Goal: Task Accomplishment & Management: Complete application form

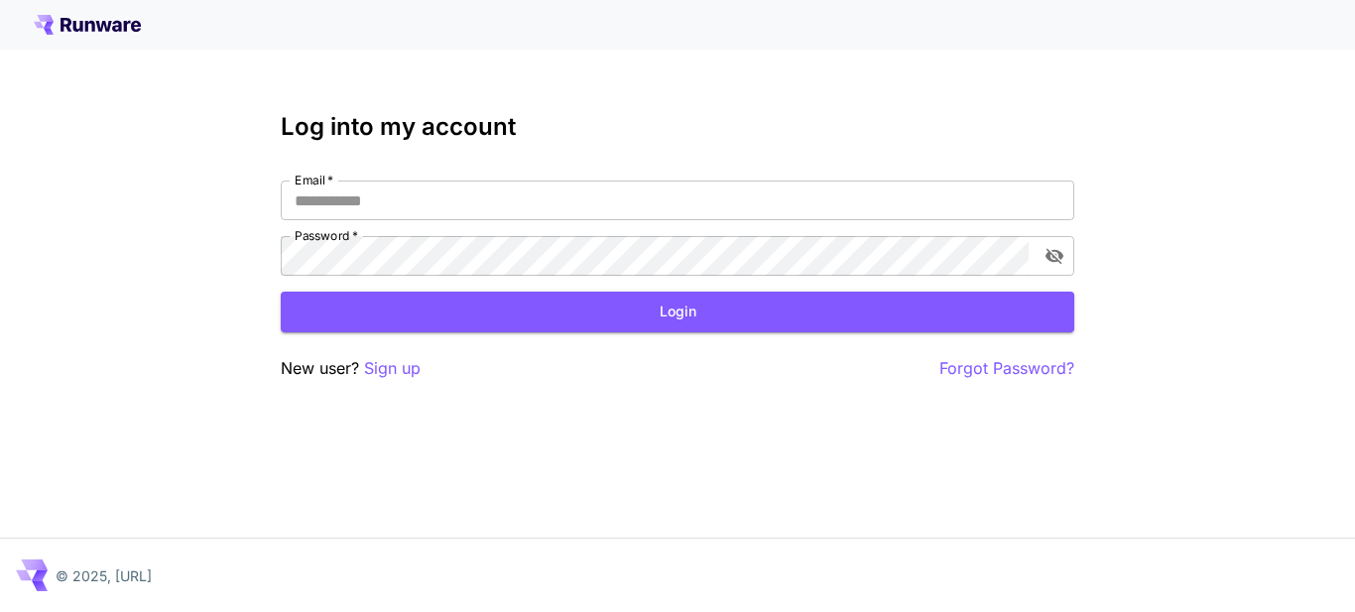
click at [401, 374] on p "Sign up" at bounding box center [392, 368] width 57 height 25
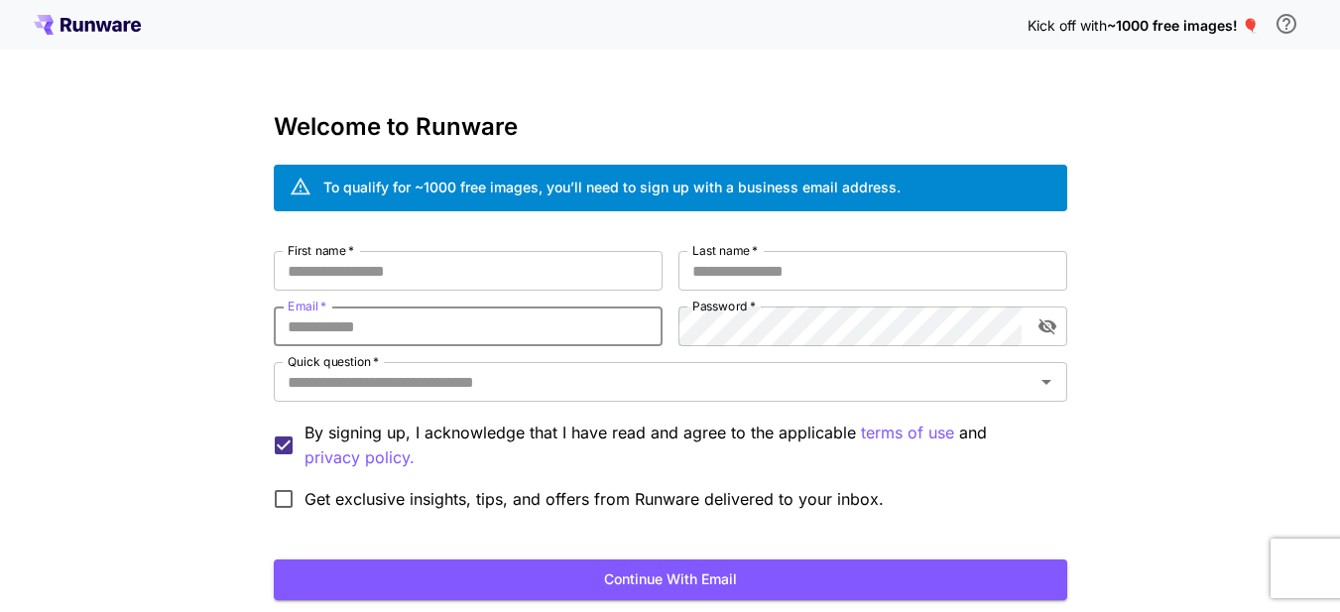
paste input "**********"
type input "**********"
click at [400, 266] on input "First name   *" at bounding box center [468, 271] width 389 height 40
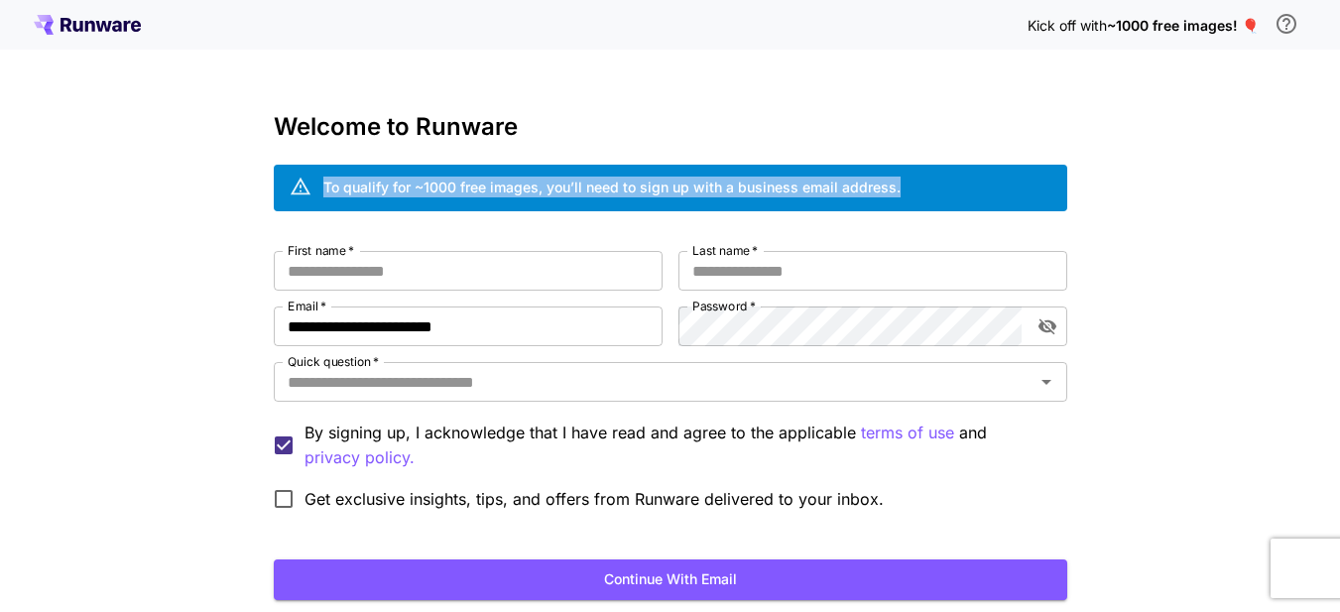
drag, startPoint x: 916, startPoint y: 189, endPoint x: 326, endPoint y: 184, distance: 590.0
click at [326, 184] on div "To qualify for ~1000 free images, you’ll need to sign up with a business email …" at bounding box center [670, 188] width 793 height 47
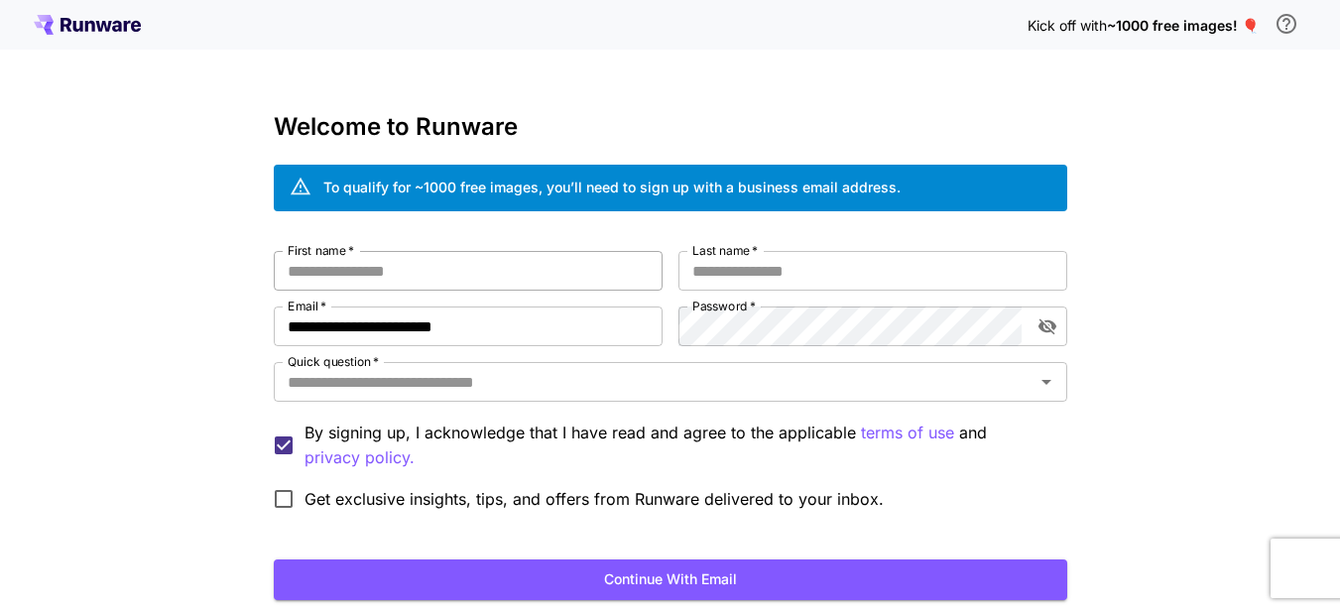
click at [359, 265] on input "First name   *" at bounding box center [468, 271] width 389 height 40
type input "********"
click at [745, 262] on input "Last name   *" at bounding box center [872, 271] width 389 height 40
type input "*******"
click at [738, 313] on label "Password   *" at bounding box center [723, 305] width 63 height 17
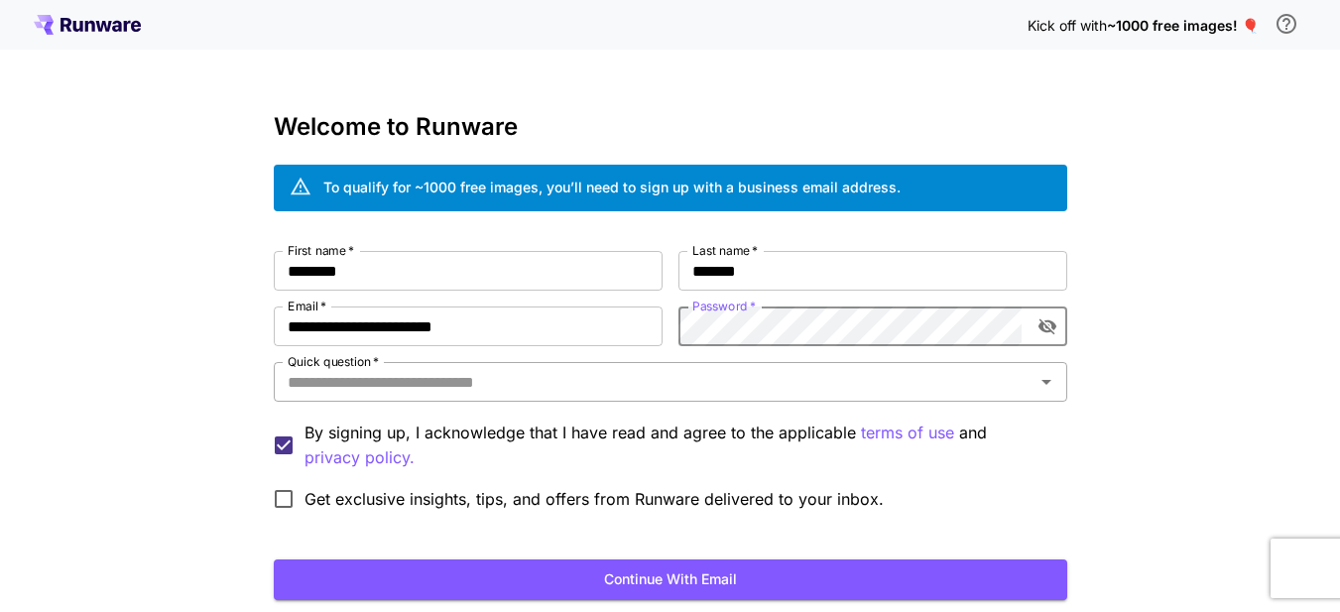
click at [497, 396] on div "Quick question   *" at bounding box center [670, 382] width 793 height 40
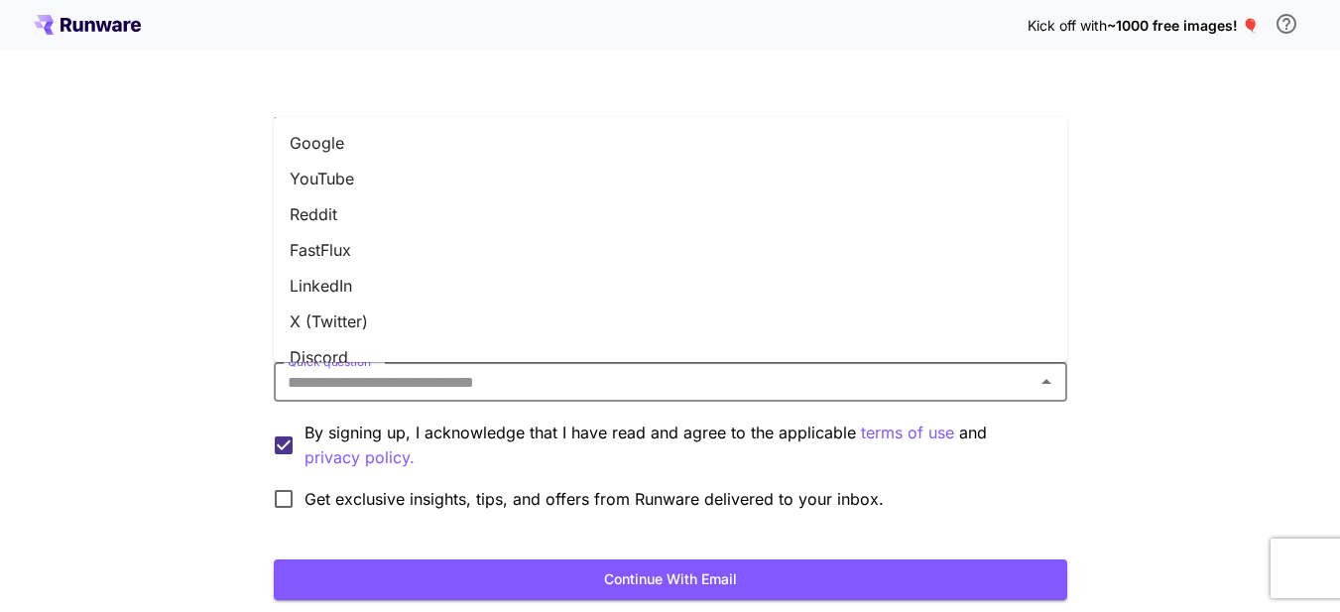
click at [424, 282] on li "LinkedIn" at bounding box center [670, 286] width 793 height 36
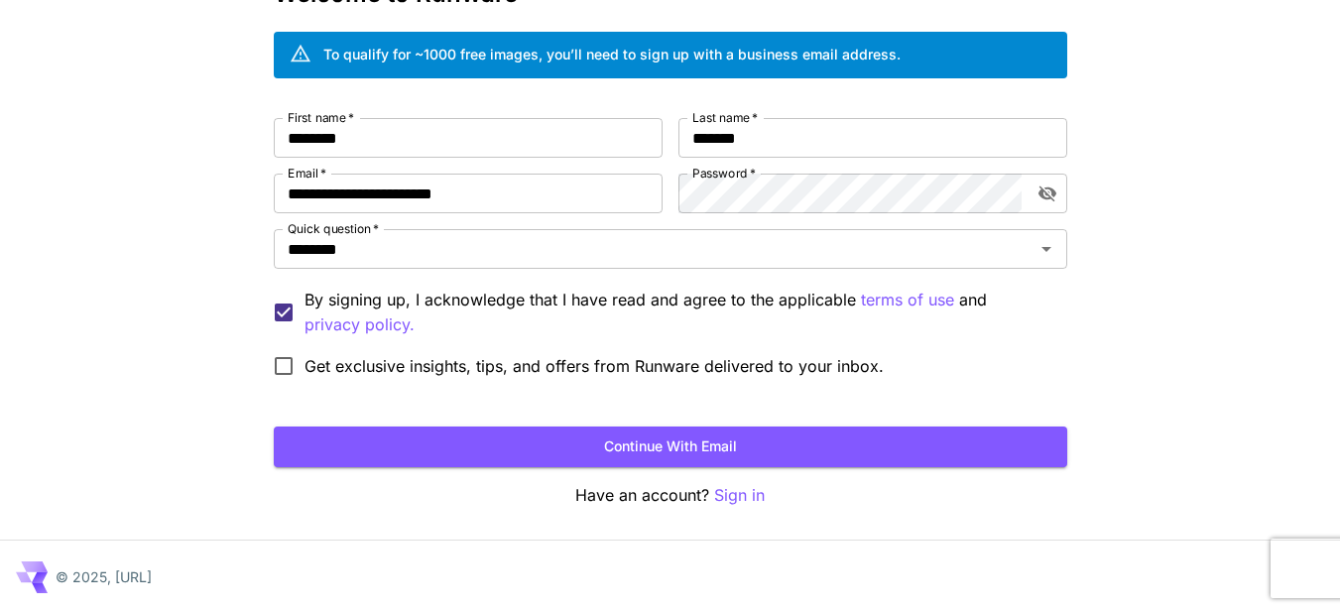
scroll to position [135, 0]
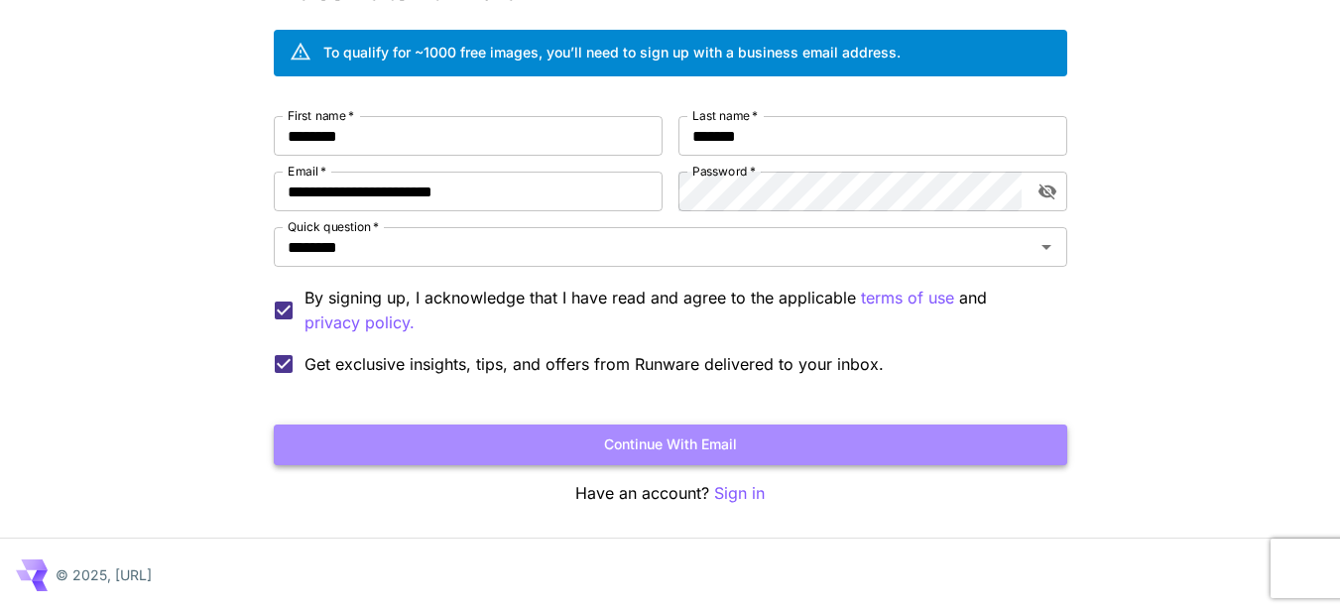
click at [644, 441] on button "Continue with email" at bounding box center [670, 444] width 793 height 41
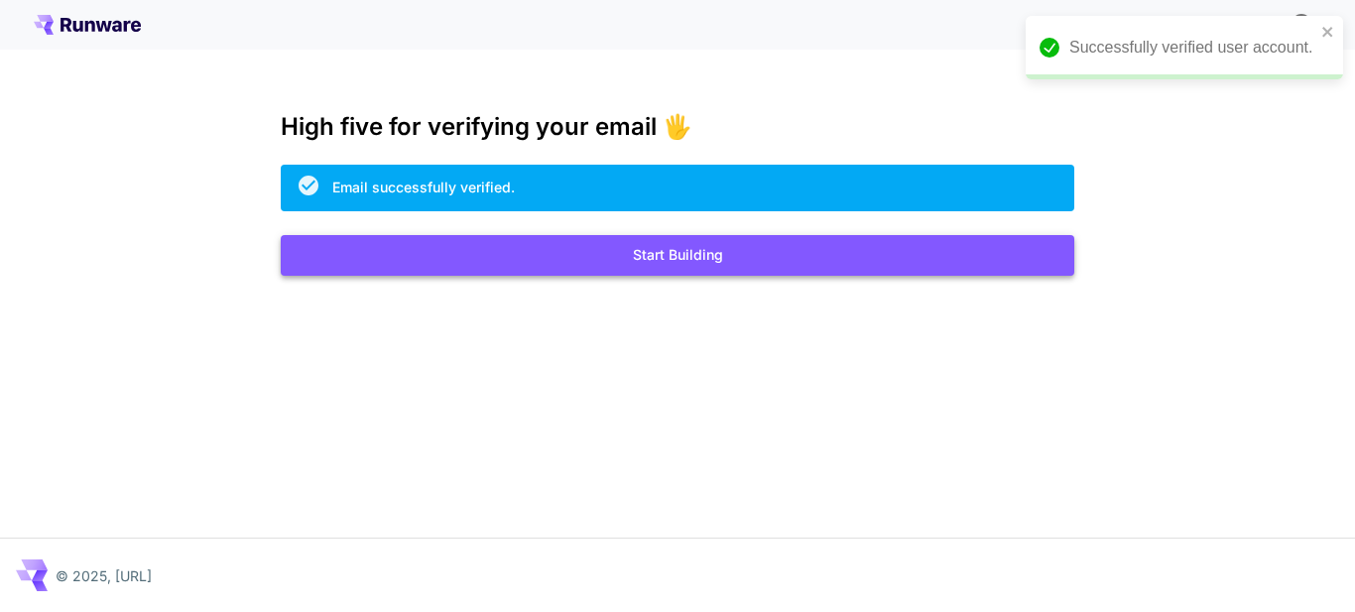
click at [728, 239] on button "Start Building" at bounding box center [677, 255] width 793 height 41
click at [712, 271] on button "Start Building" at bounding box center [677, 255] width 793 height 41
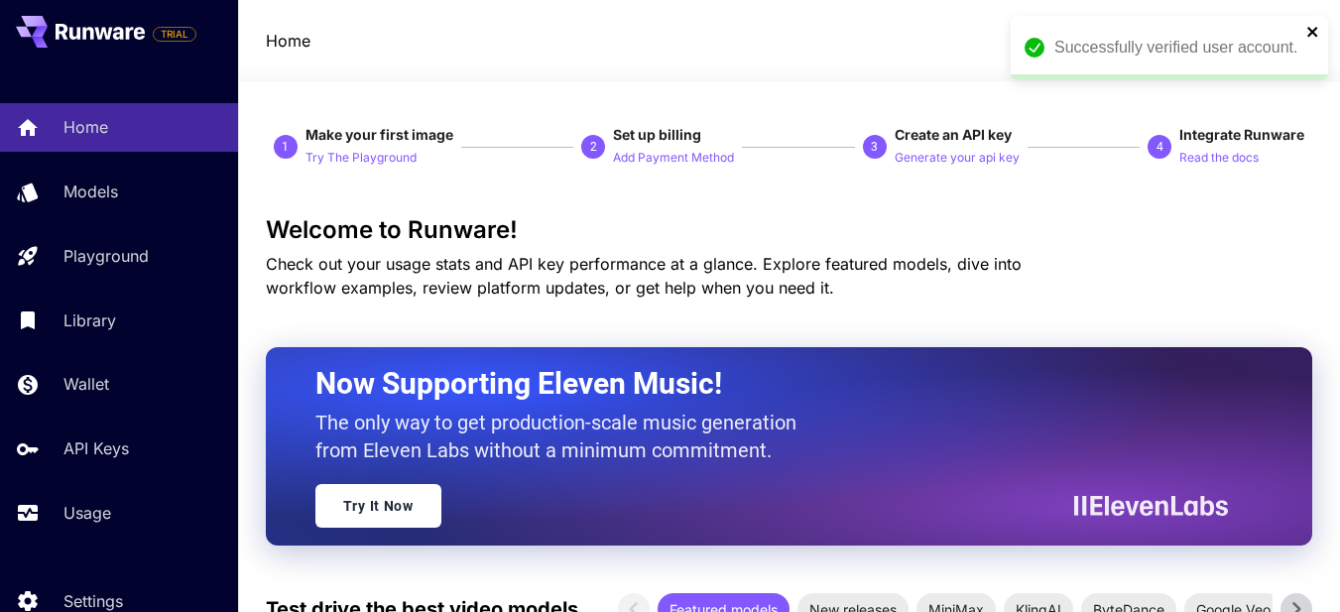
click at [1310, 35] on icon "close" at bounding box center [1312, 32] width 10 height 10
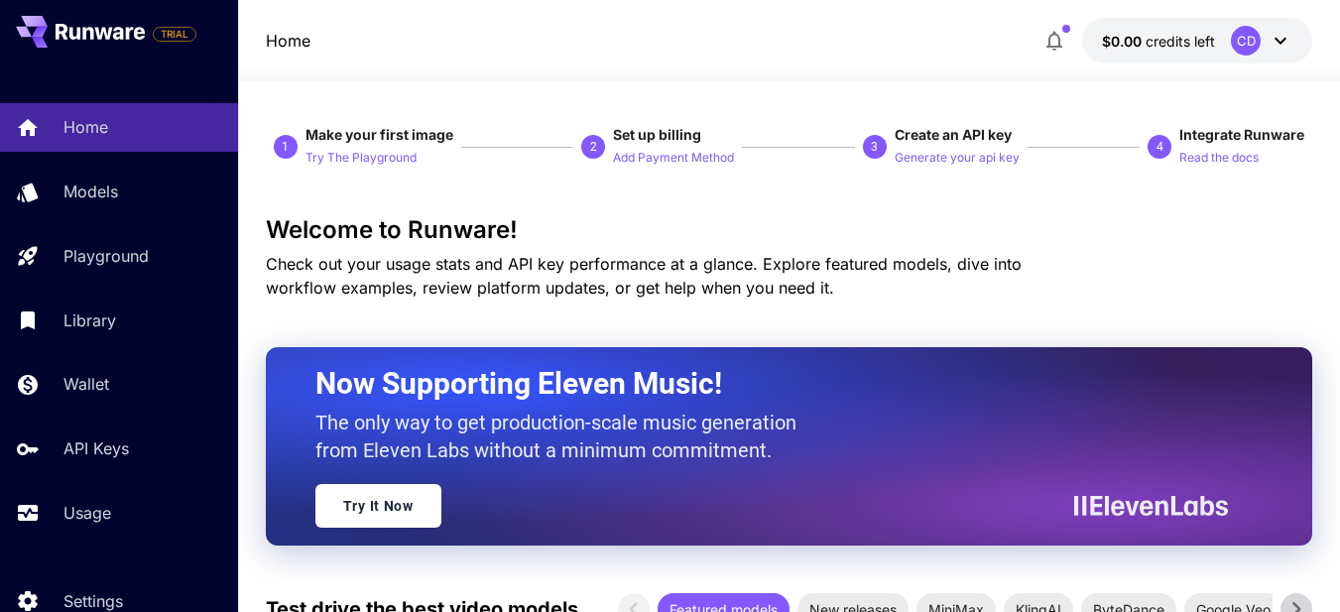
click at [1068, 37] on button "button" at bounding box center [1054, 41] width 40 height 40
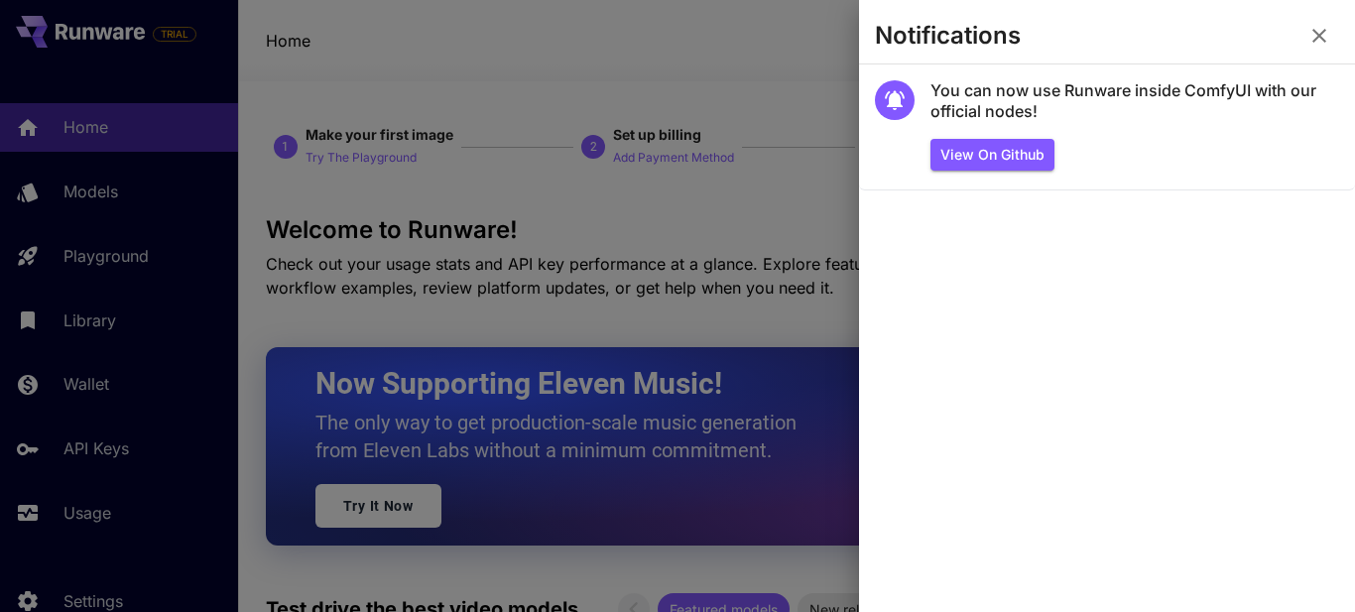
click at [1333, 39] on button "button" at bounding box center [1319, 36] width 40 height 40
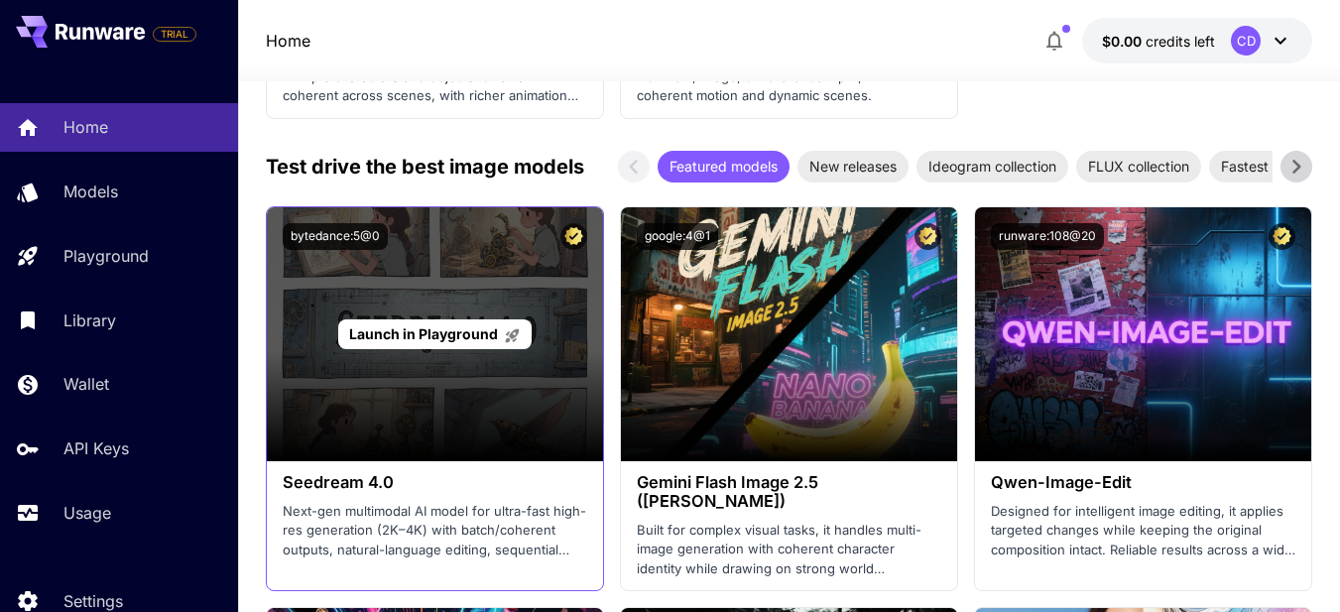
scroll to position [3768, 0]
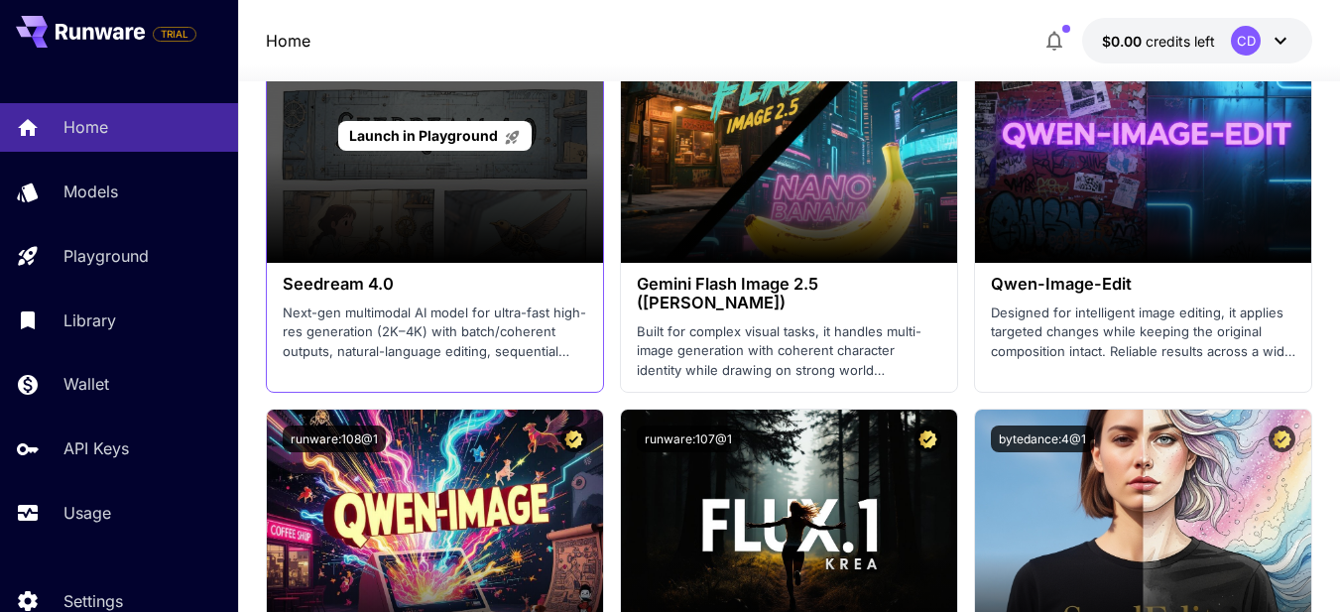
click at [426, 186] on div "Launch in Playground" at bounding box center [435, 136] width 336 height 254
click at [465, 148] on div "Launch in Playground" at bounding box center [434, 136] width 193 height 31
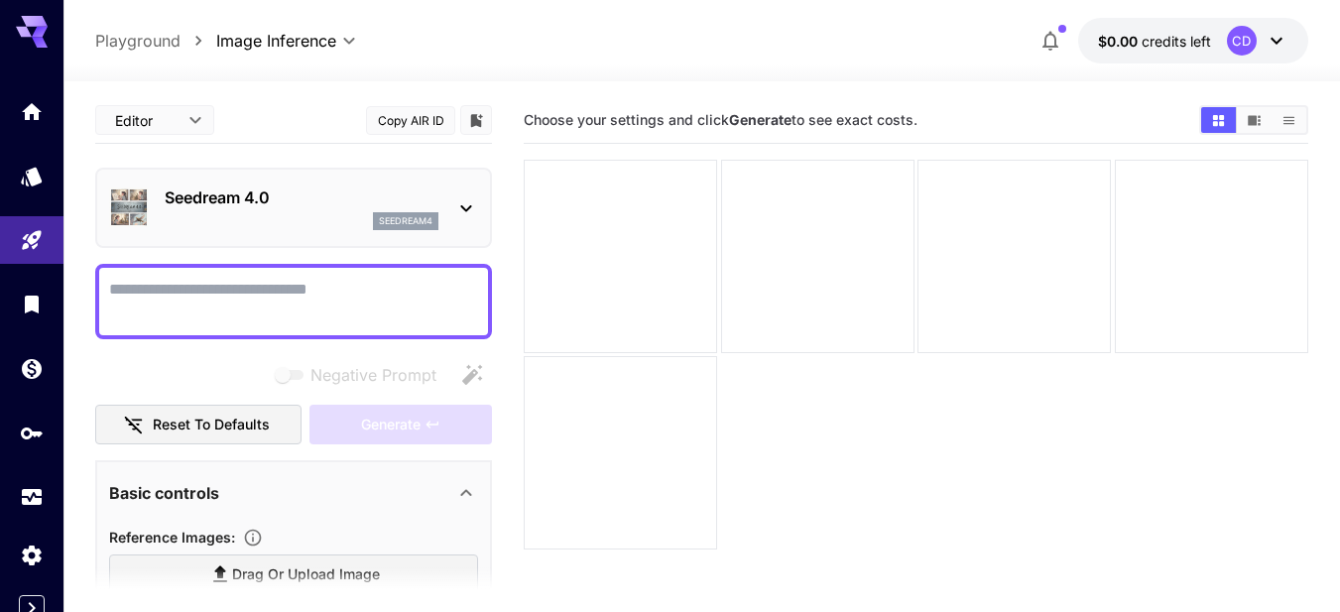
click at [177, 295] on textarea "Negative Prompt" at bounding box center [293, 302] width 369 height 48
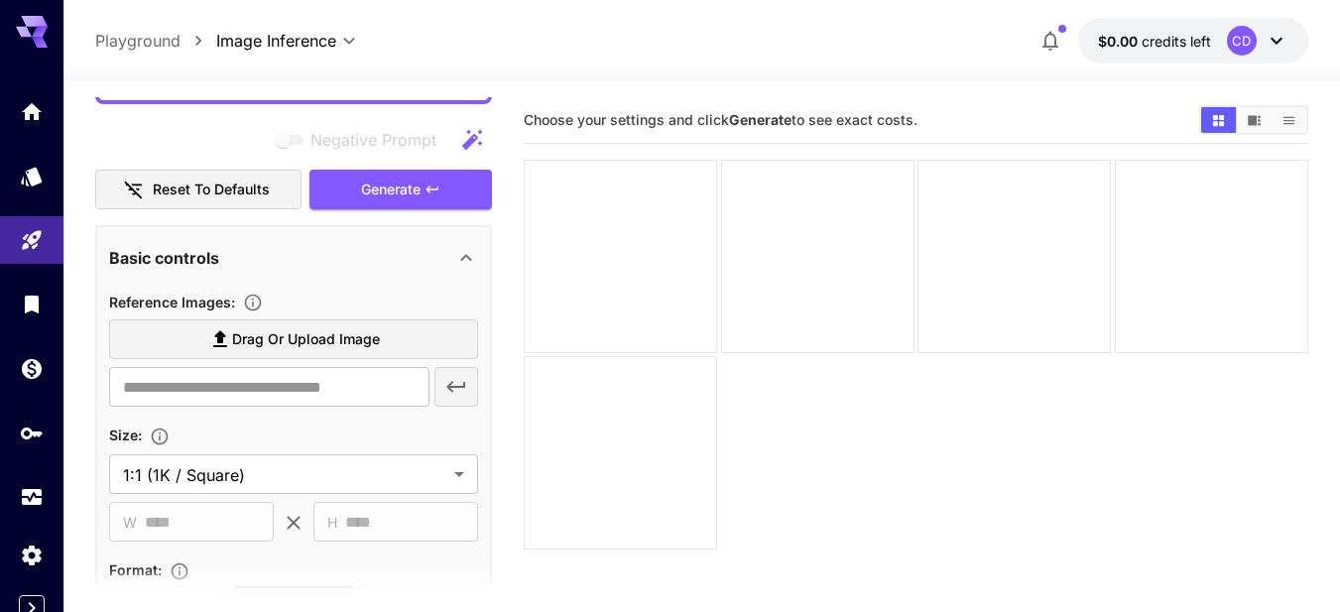
scroll to position [198, 0]
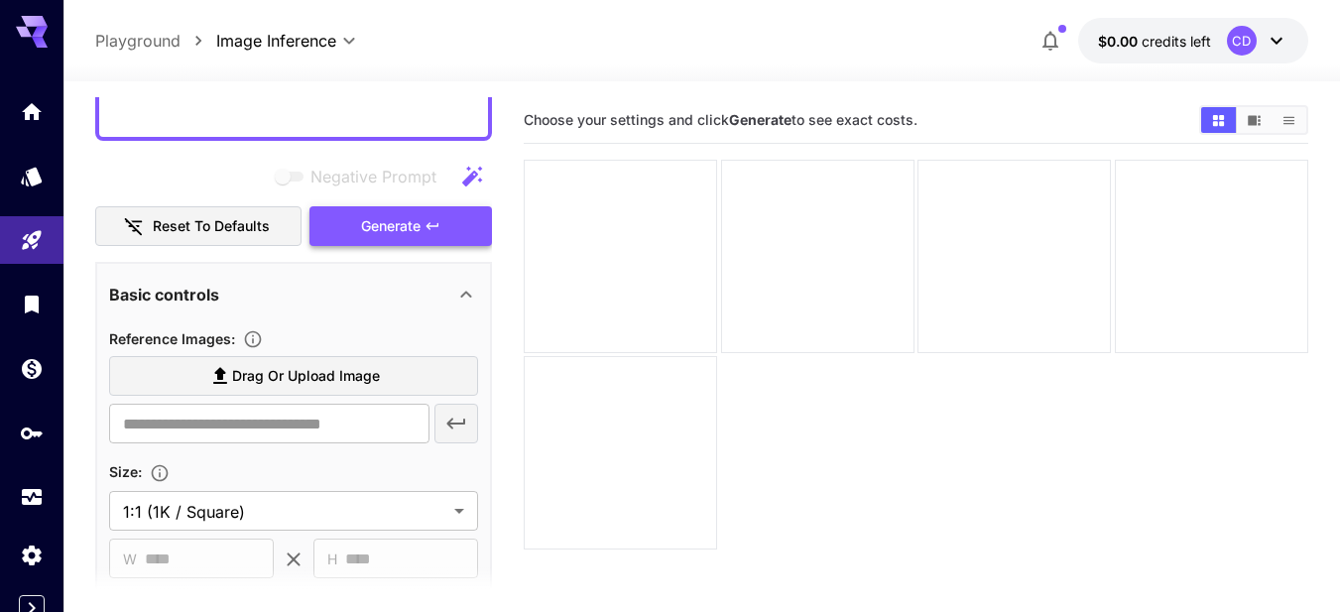
type textarea "****"
click at [388, 222] on span "Generate" at bounding box center [390, 226] width 59 height 25
